Goal: Contribute content: Contribute content

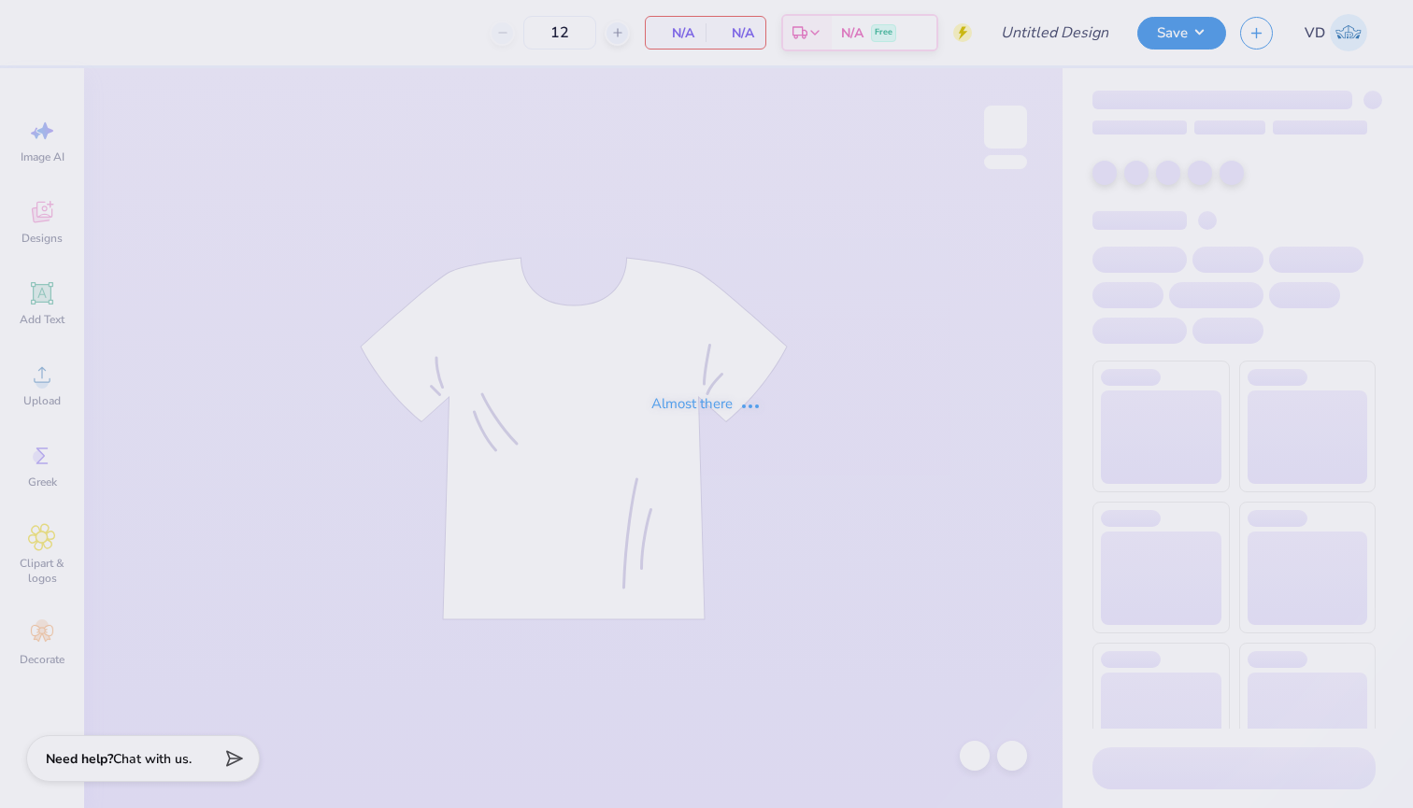
type input "Alpha Gamma Crop"
type input "40"
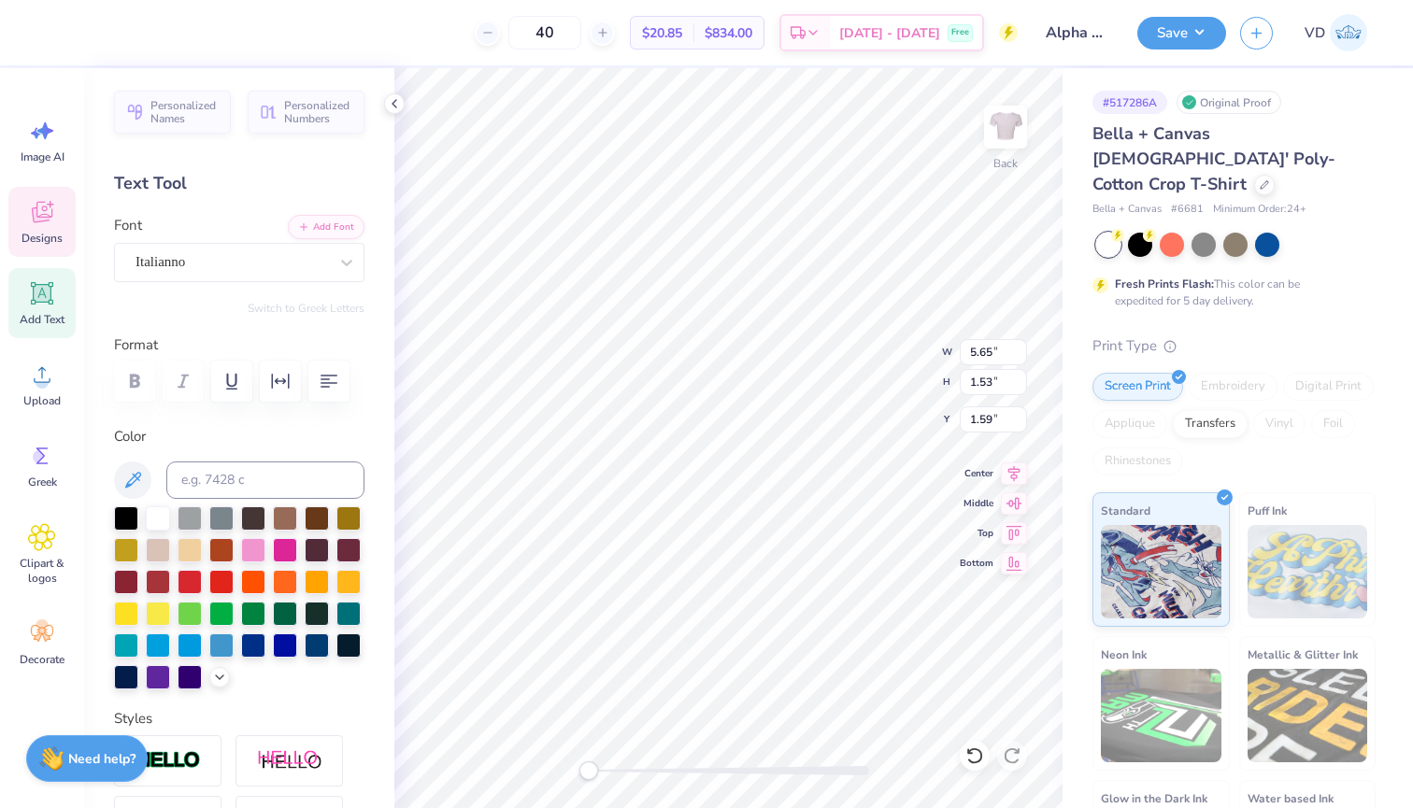
type textarea "Girl Gains 20"
type textarea "Girl Gains 20'"
click at [1141, 37] on button "Save" at bounding box center [1181, 30] width 89 height 33
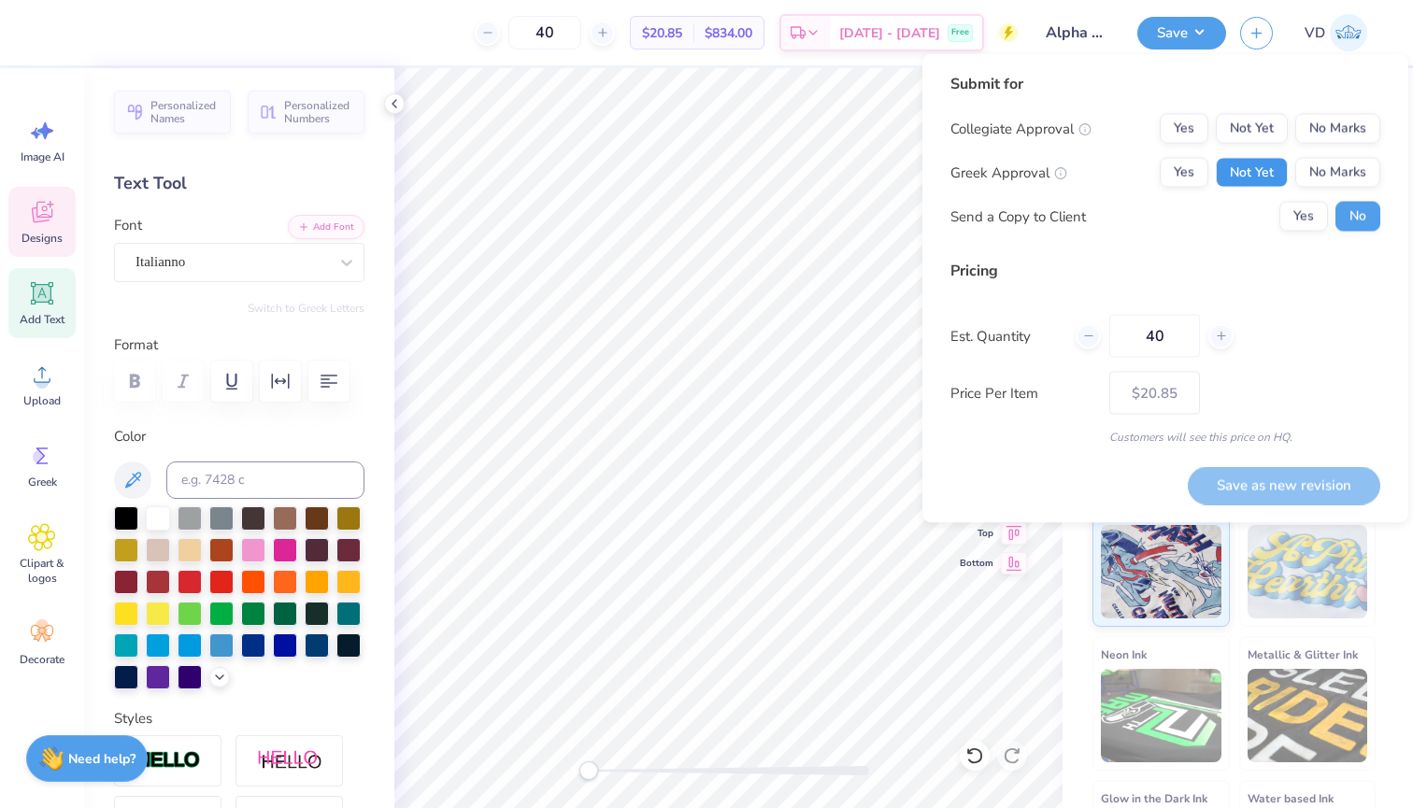
click at [1261, 164] on button "Not Yet" at bounding box center [1252, 173] width 72 height 30
click at [1261, 118] on button "Not Yet" at bounding box center [1252, 129] width 72 height 30
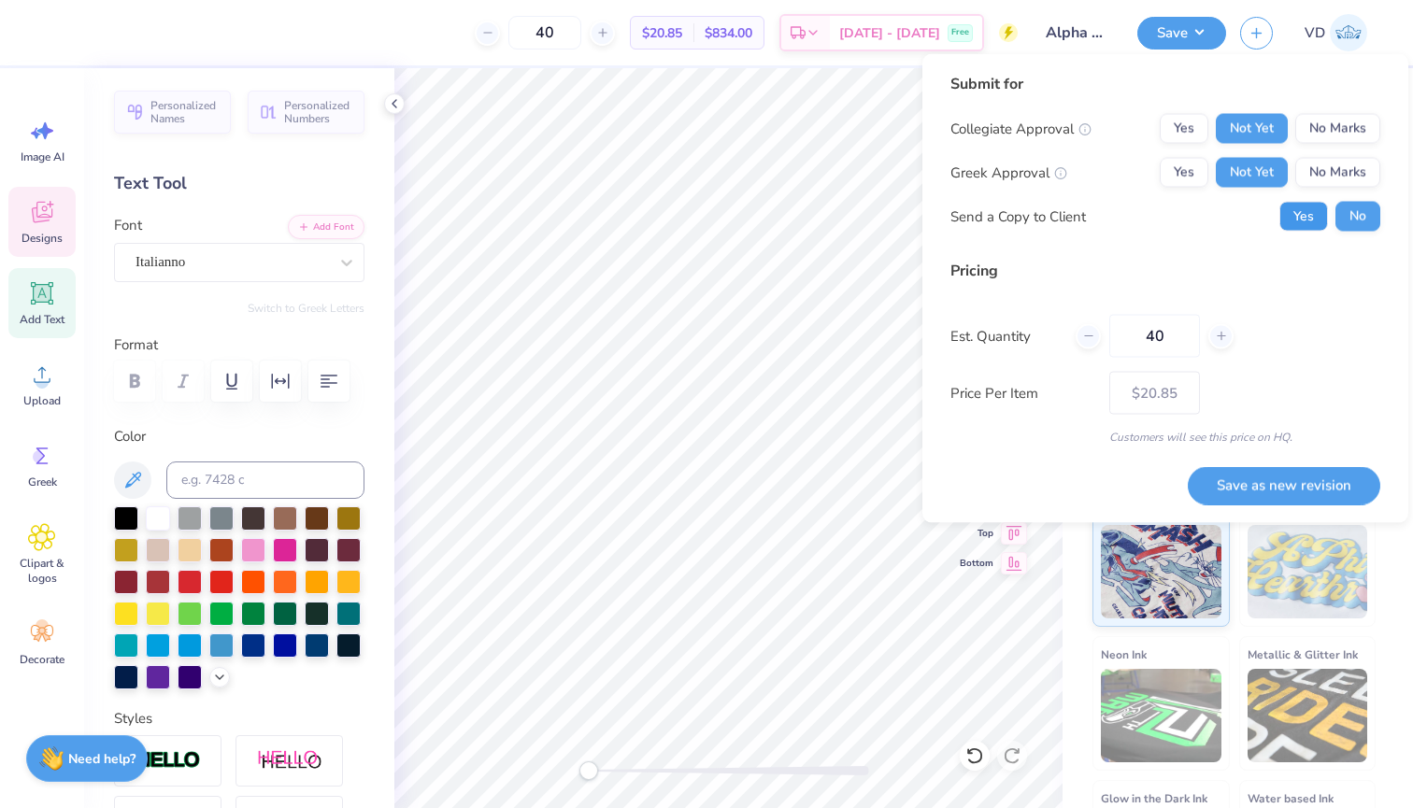
click at [1303, 223] on button "Yes" at bounding box center [1303, 217] width 49 height 30
click at [1245, 497] on button "Save as new revision" at bounding box center [1284, 485] width 192 height 38
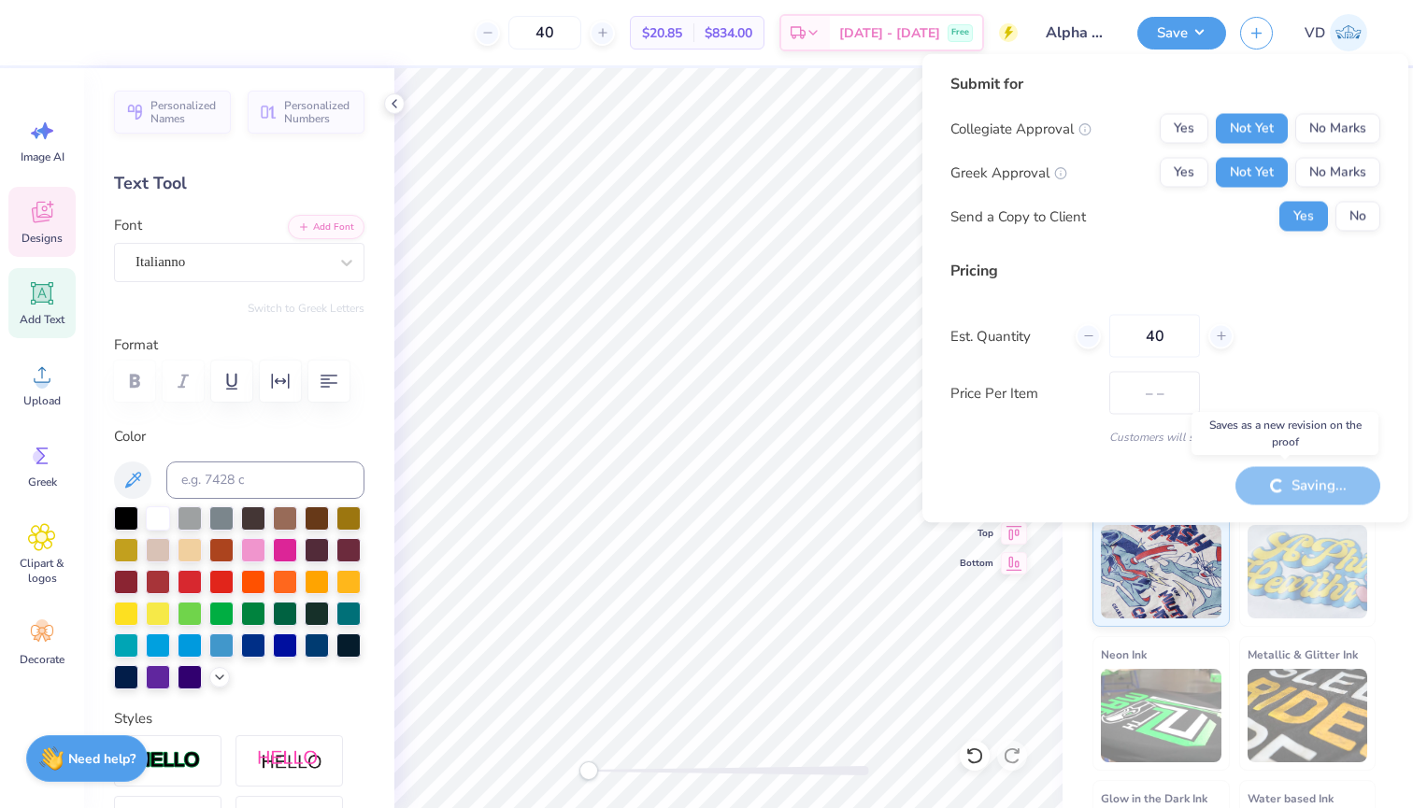
type input "$20.85"
